Goal: Transaction & Acquisition: Subscribe to service/newsletter

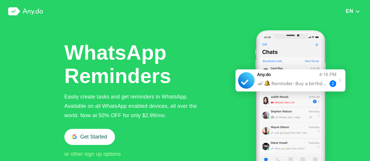
scroll to position [653, 0]
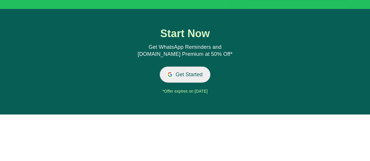
click at [187, 72] on button "Get Started" at bounding box center [184, 75] width 51 height 16
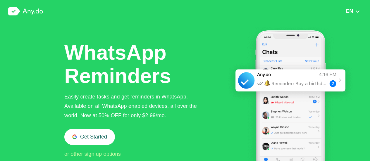
scroll to position [653, 0]
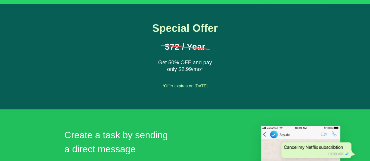
scroll to position [182, 0]
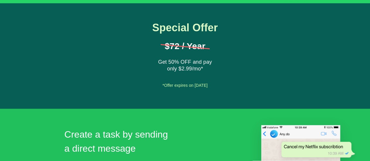
click at [210, 81] on div "Special Offer $72 / Year Get 50% OFF and pay only $2.99/mo* Get Started *Offer …" at bounding box center [184, 56] width 91 height 68
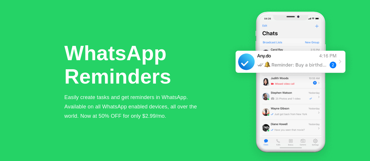
scroll to position [0, 0]
